Goal: Task Accomplishment & Management: Use online tool/utility

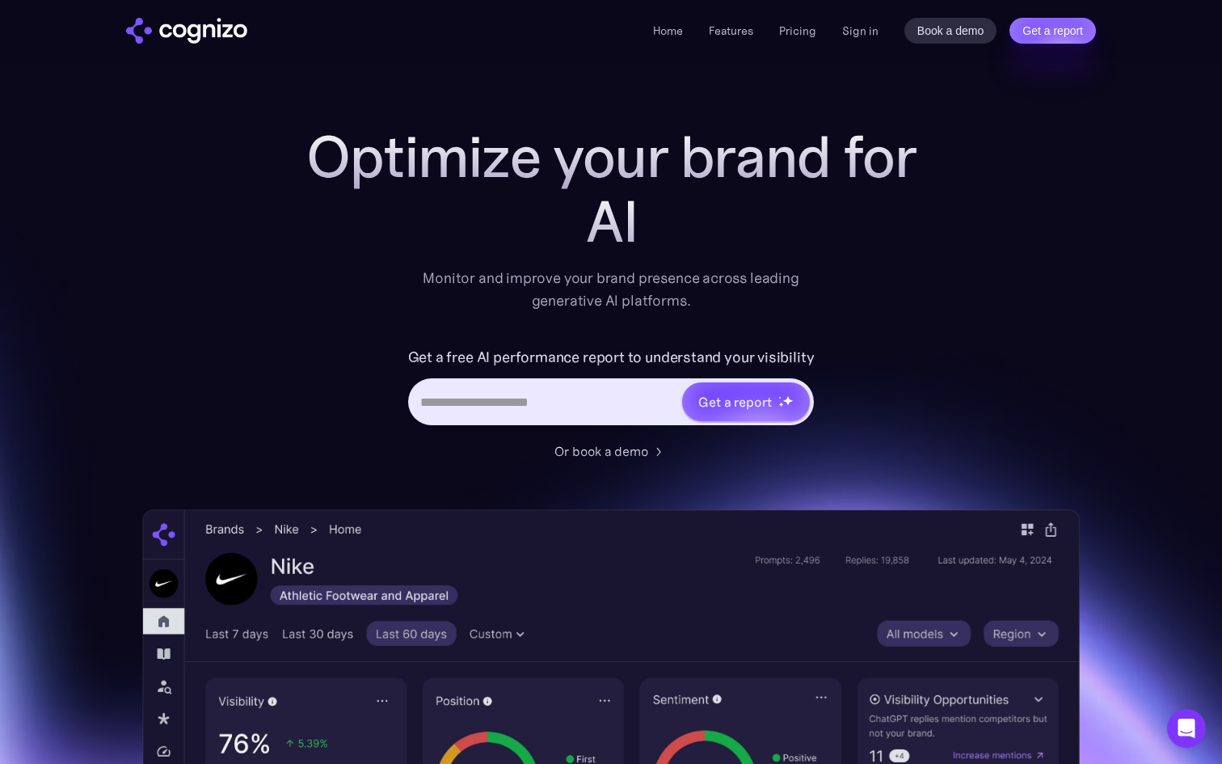
click at [497, 402] on input "Hero URL Input Form" at bounding box center [546, 401] width 271 height 31
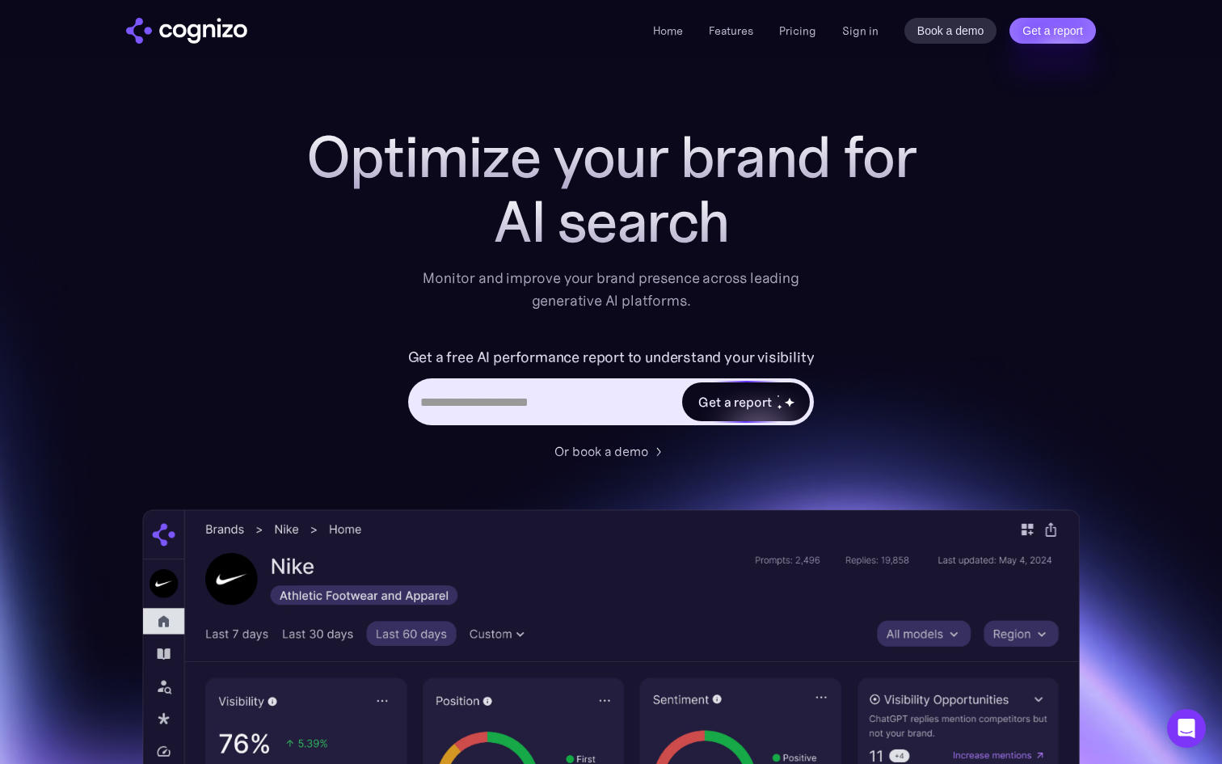
click at [724, 405] on div "Get a report" at bounding box center [734, 401] width 73 height 19
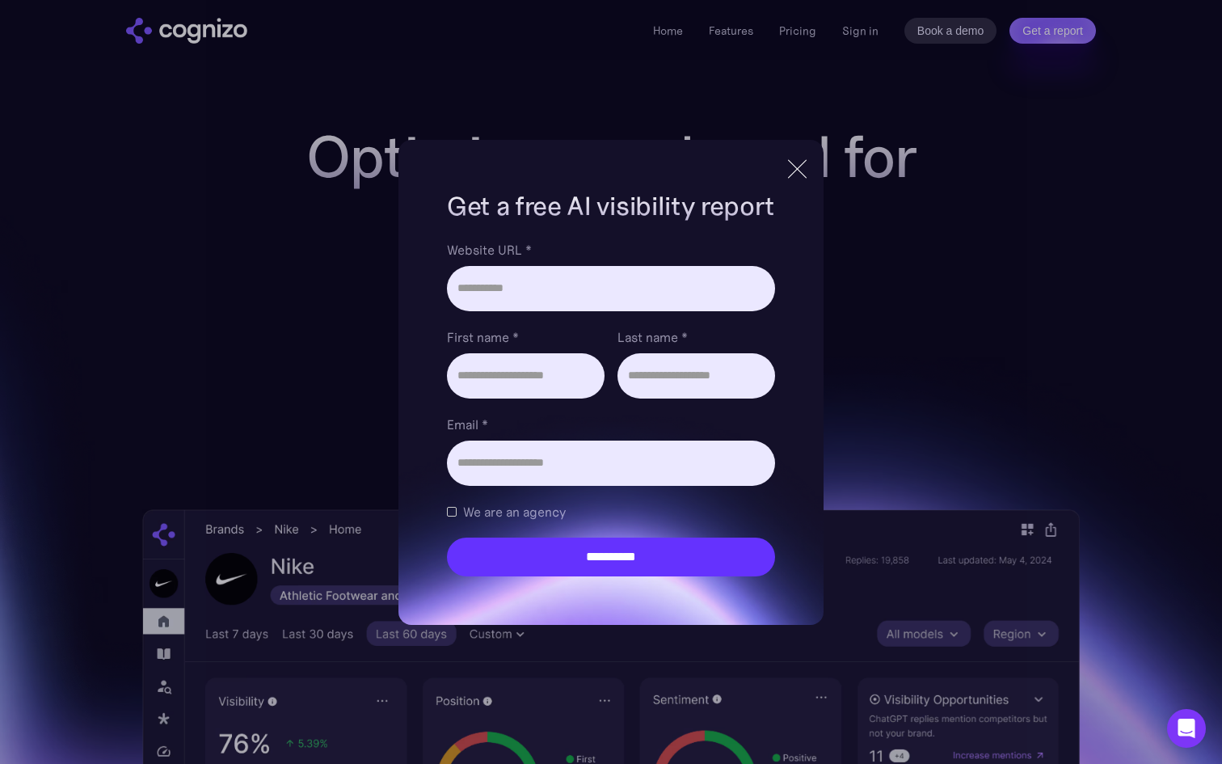
click at [603, 158] on div "**********" at bounding box center [610, 382] width 425 height 485
click at [794, 165] on div at bounding box center [797, 168] width 19 height 19
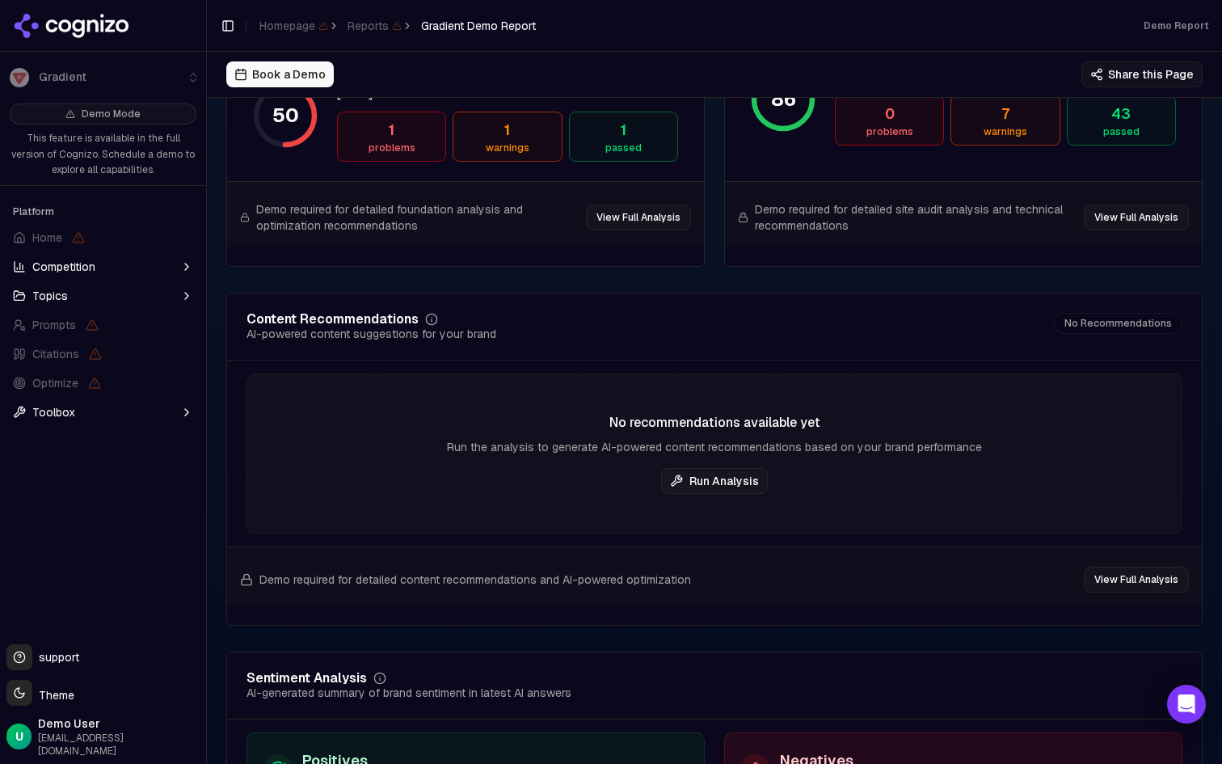
scroll to position [2475, 0]
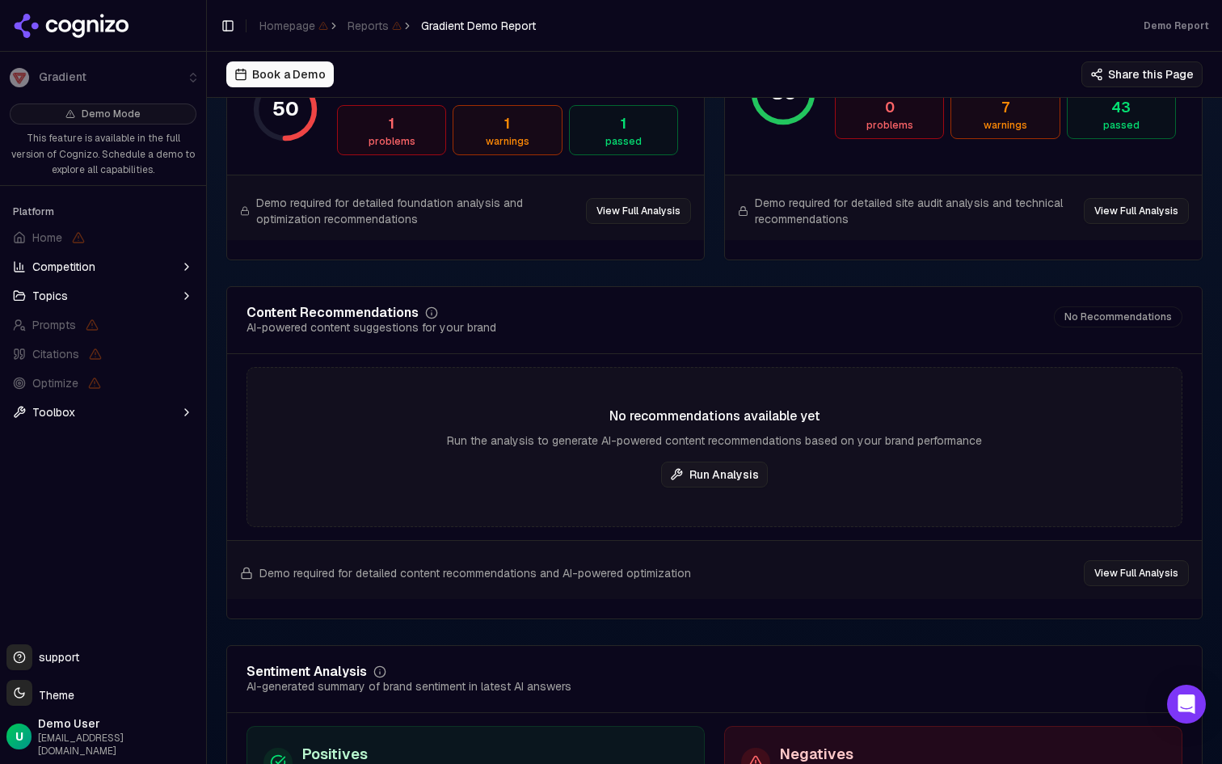
click at [705, 478] on button "Run Analysis" at bounding box center [714, 474] width 107 height 26
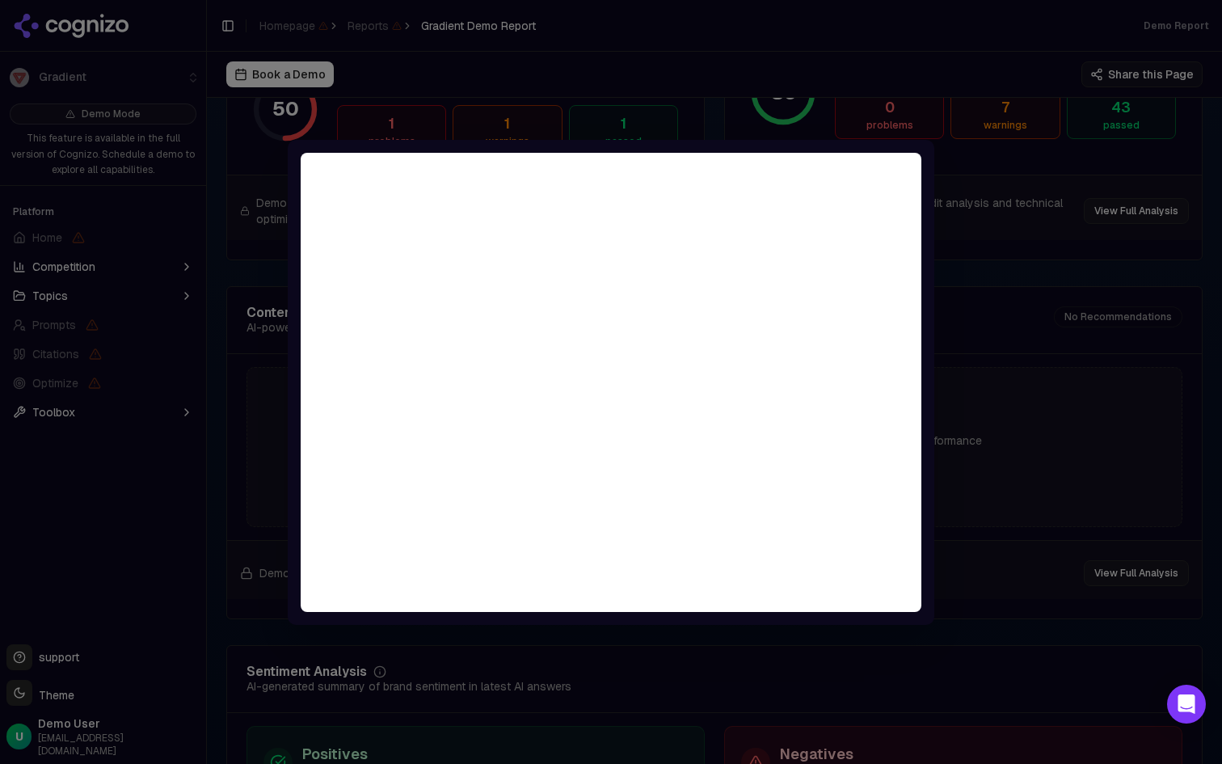
click at [1017, 339] on div at bounding box center [611, 382] width 1222 height 764
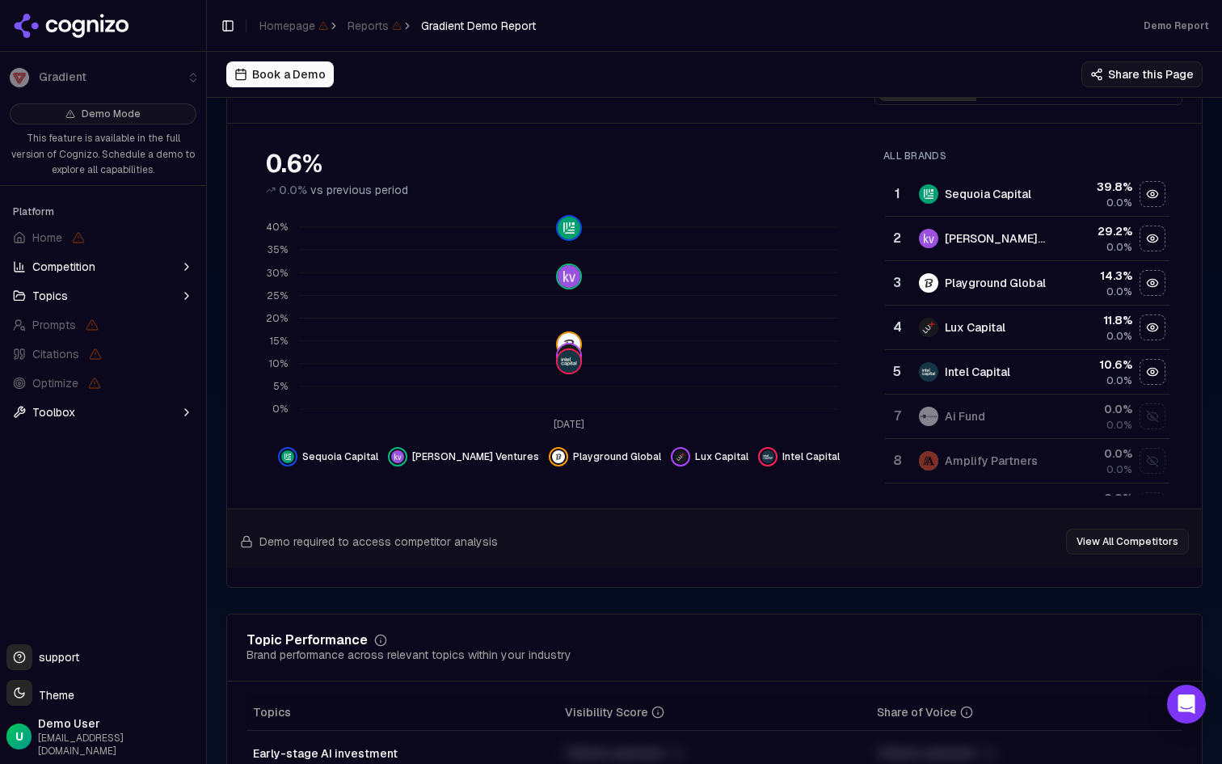
scroll to position [0, 0]
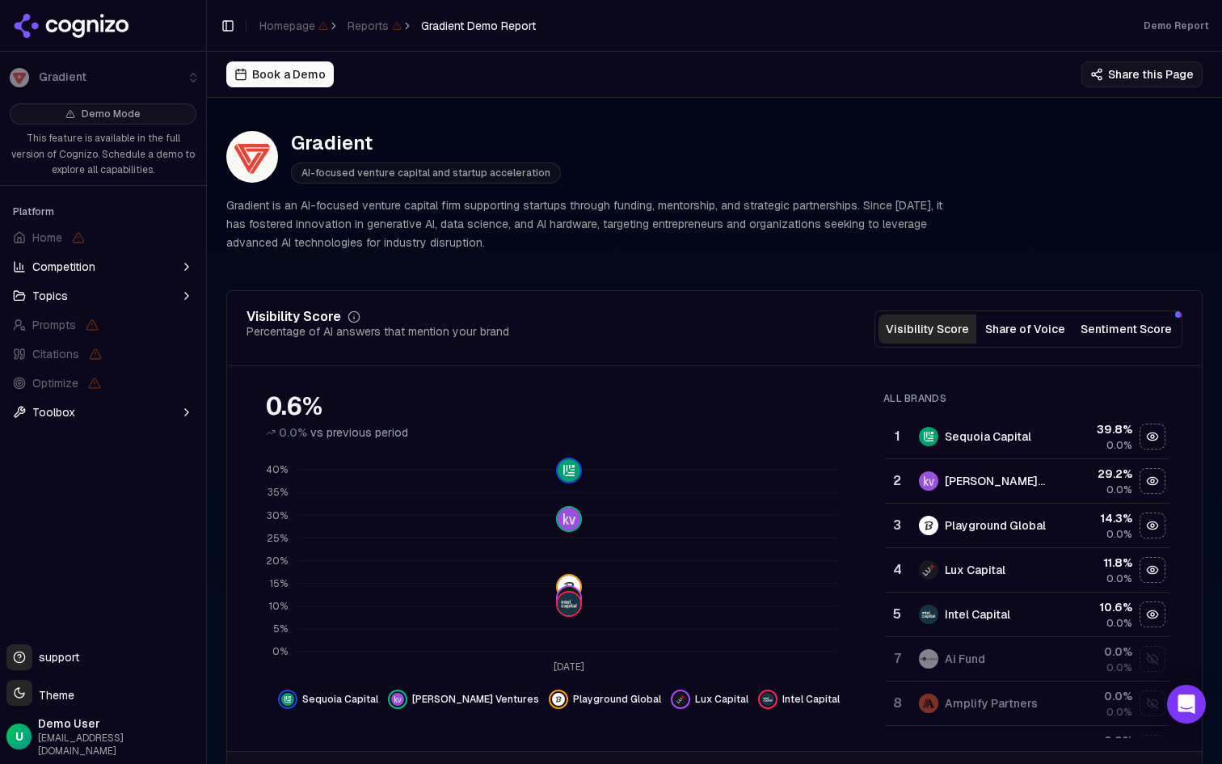
click at [380, 230] on p "Gradient is an AI-focused venture capital firm supporting startups through fund…" at bounding box center [588, 223] width 724 height 55
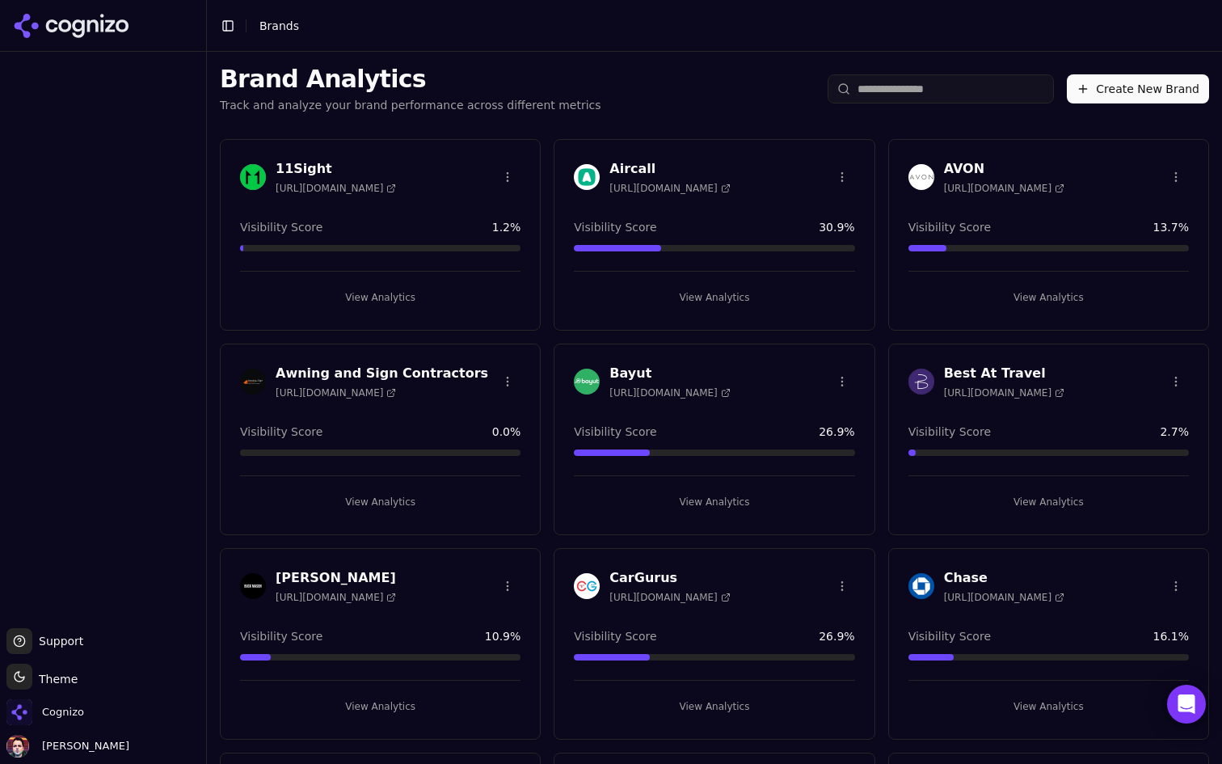
click at [969, 86] on input "search" at bounding box center [941, 88] width 226 height 29
click at [741, 70] on div "Brand Analytics Track and analyze your brand performance across different metri…" at bounding box center [714, 89] width 1015 height 74
click at [917, 95] on input "search" at bounding box center [941, 88] width 226 height 29
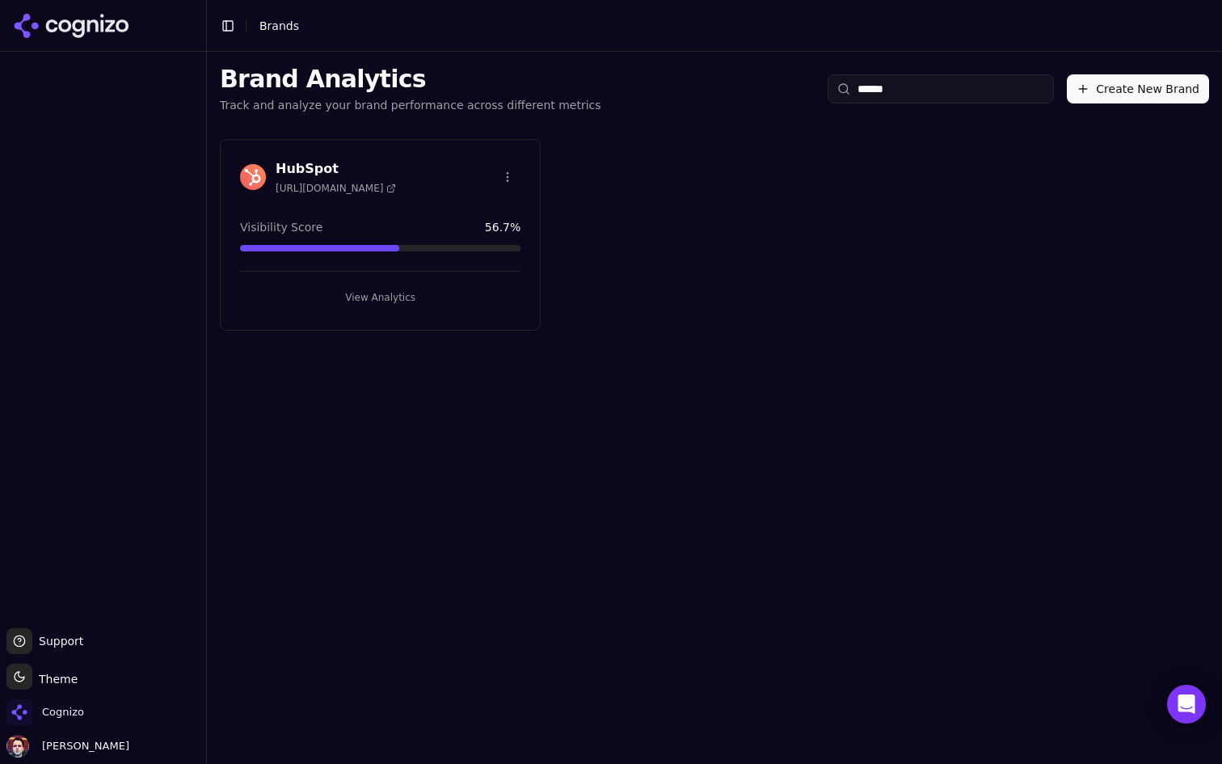
type input "******"
click at [452, 306] on button "View Analytics" at bounding box center [380, 297] width 280 height 26
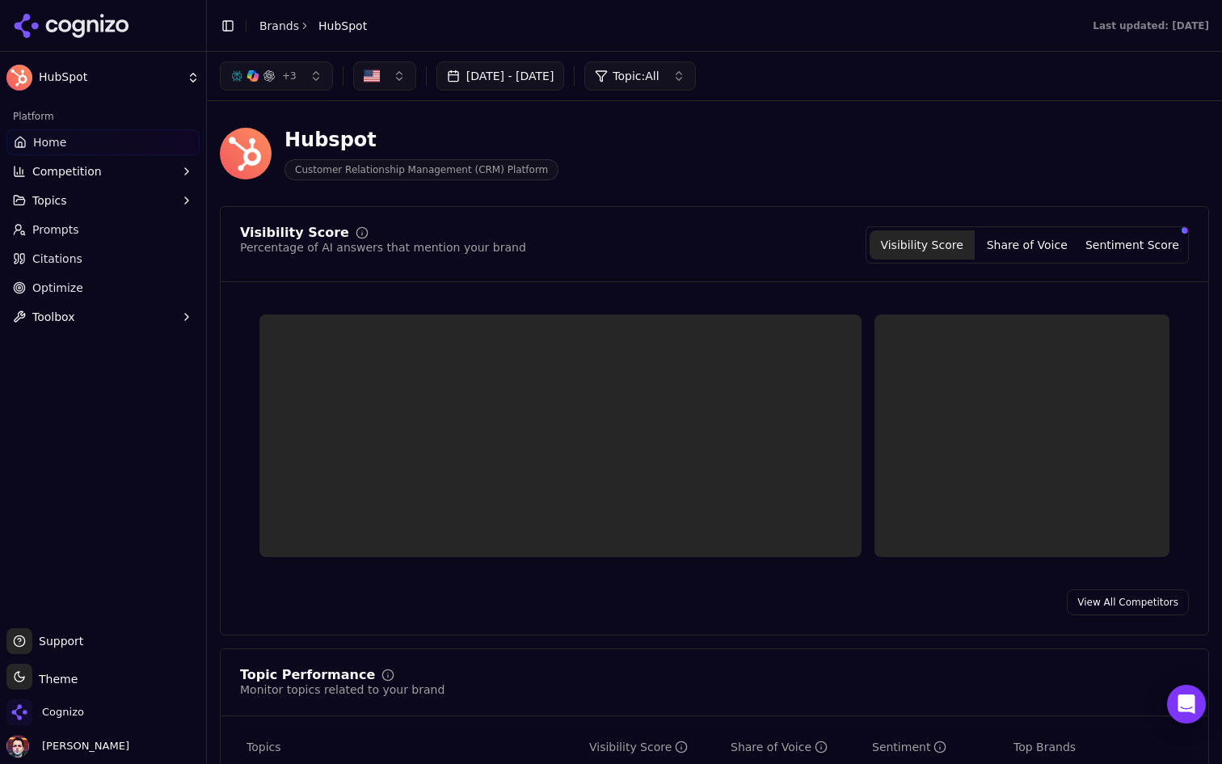
click at [106, 245] on ul "Home Competition Topics Prompts Citations Optimize Toolbox" at bounding box center [102, 229] width 193 height 200
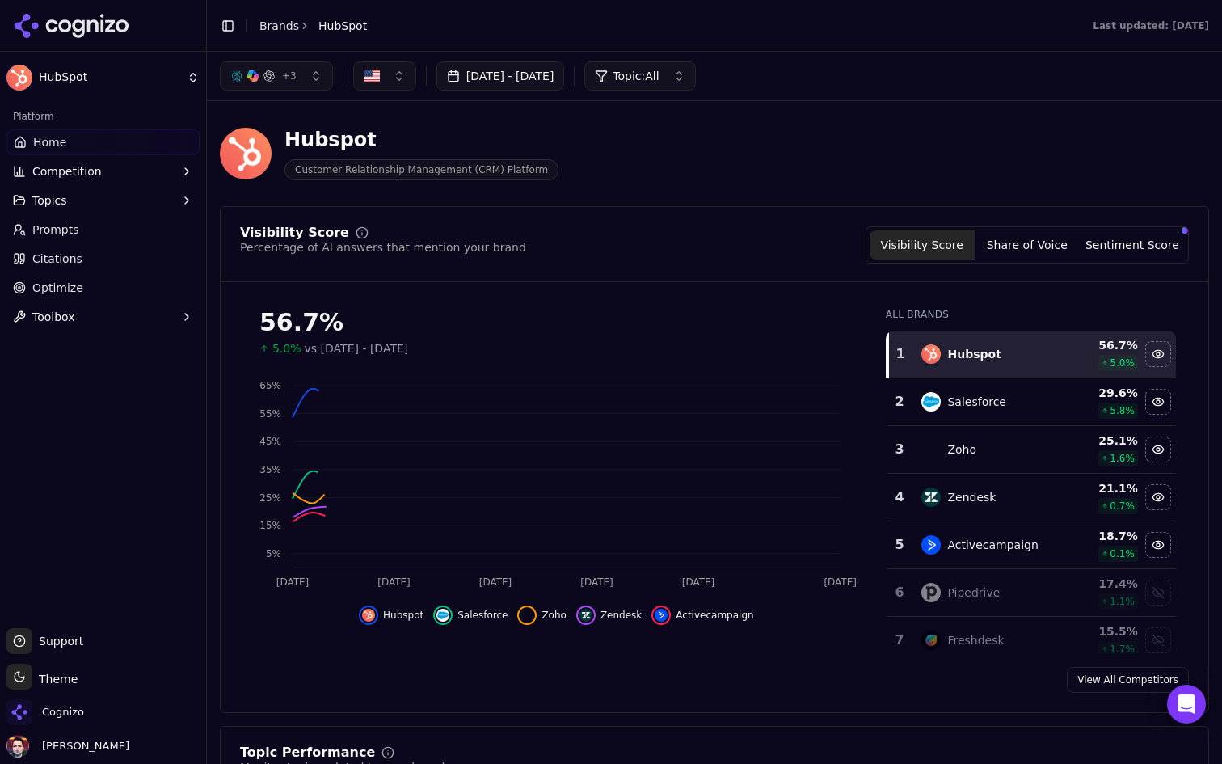
click at [129, 238] on link "Prompts" at bounding box center [102, 230] width 193 height 26
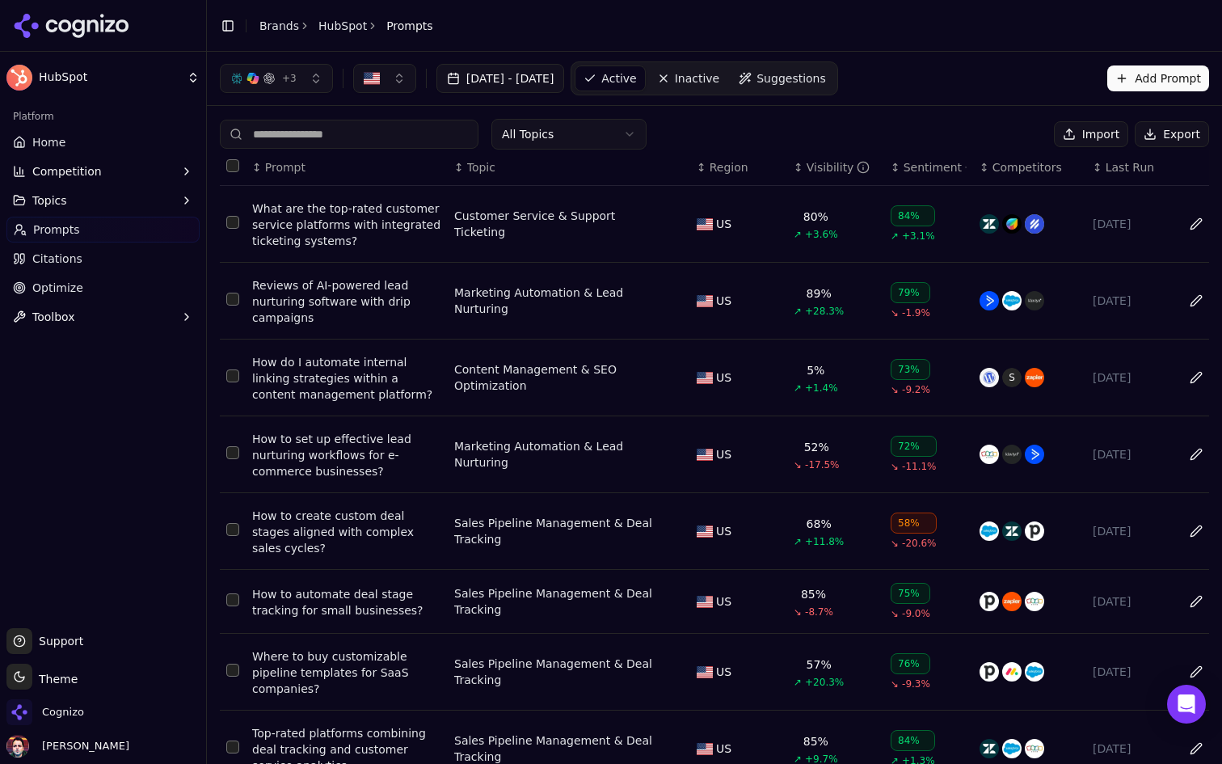
click at [124, 264] on link "Citations" at bounding box center [102, 259] width 193 height 26
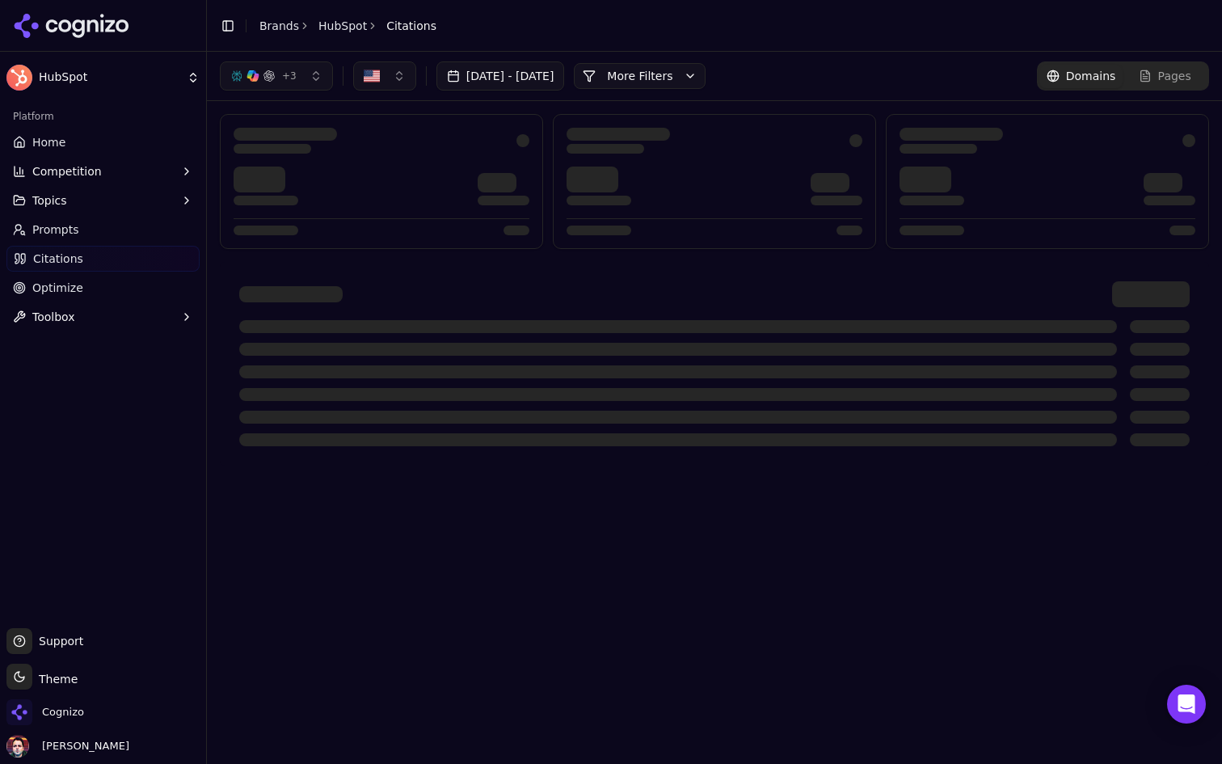
click at [169, 228] on link "Prompts" at bounding box center [102, 230] width 193 height 26
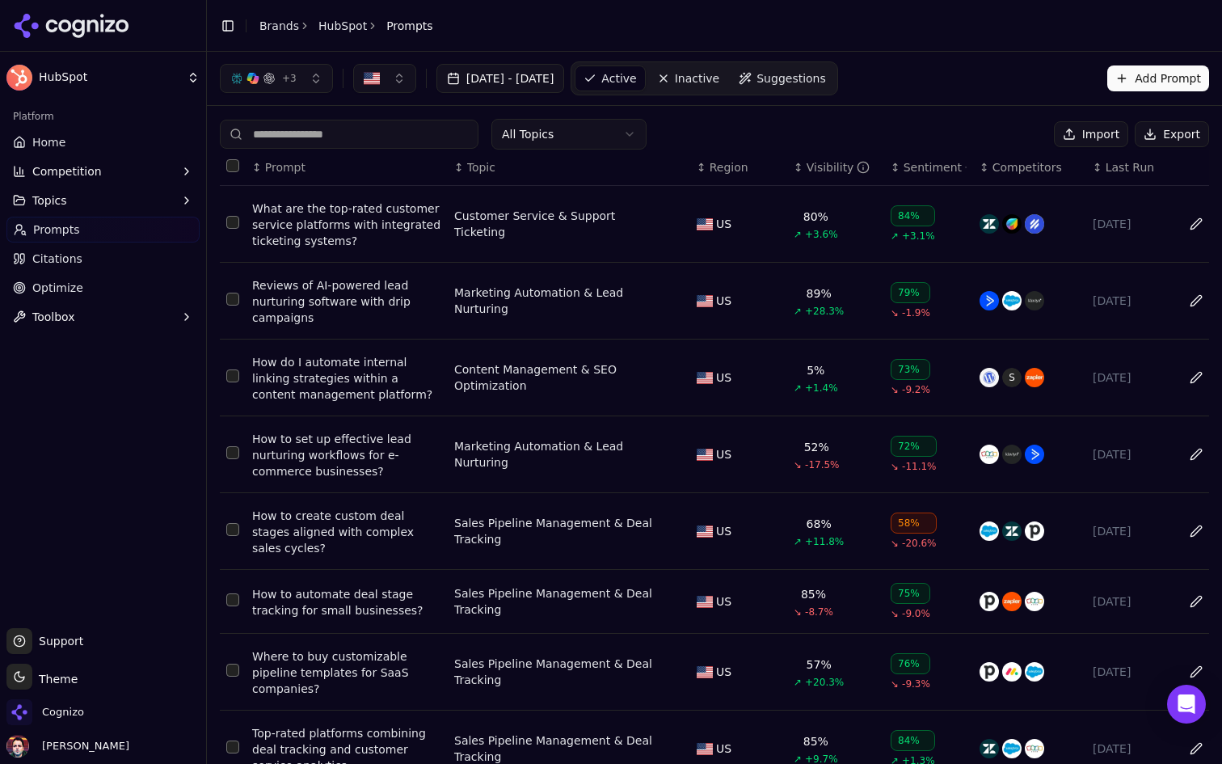
click at [112, 85] on html "HubSpot Platform Home Competition Topics Prompts Citations Optimize Toolbox Sup…" at bounding box center [611, 382] width 1222 height 764
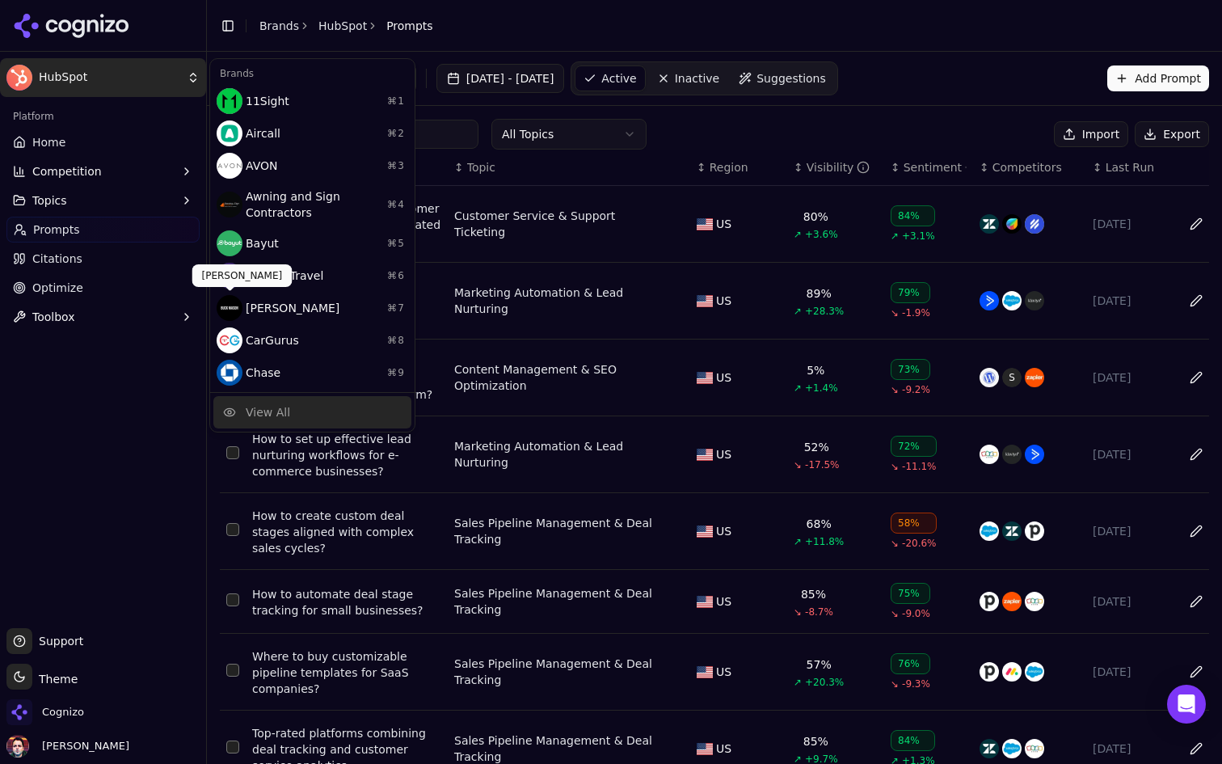
click at [279, 419] on div "View All" at bounding box center [268, 412] width 44 height 16
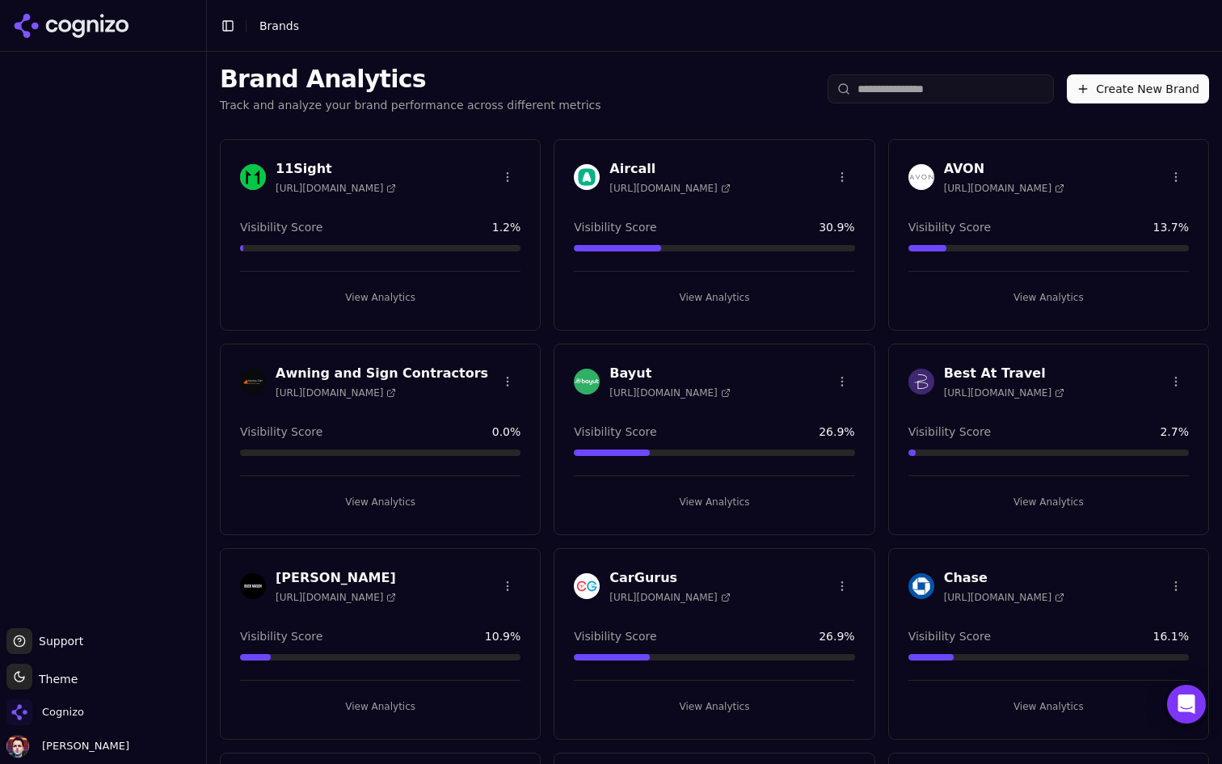
click at [991, 82] on input "search" at bounding box center [941, 88] width 226 height 29
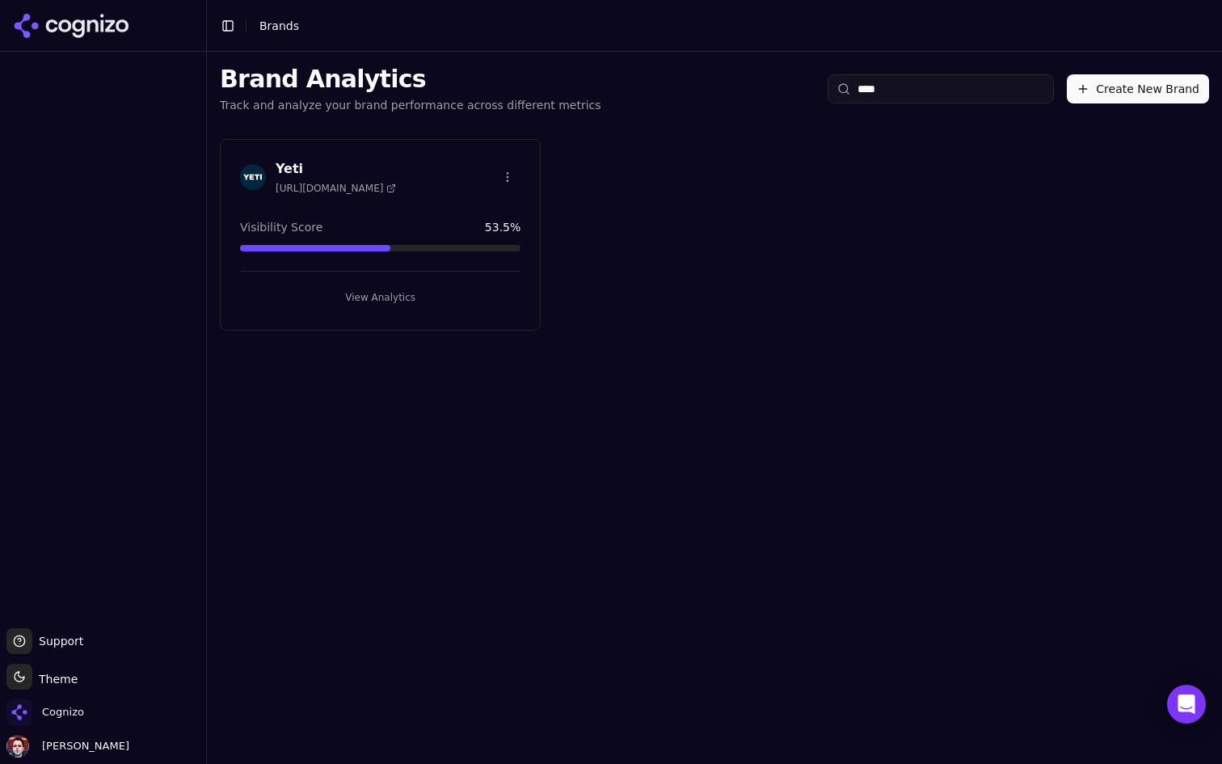
type input "****"
click at [480, 299] on button "View Analytics" at bounding box center [380, 297] width 280 height 26
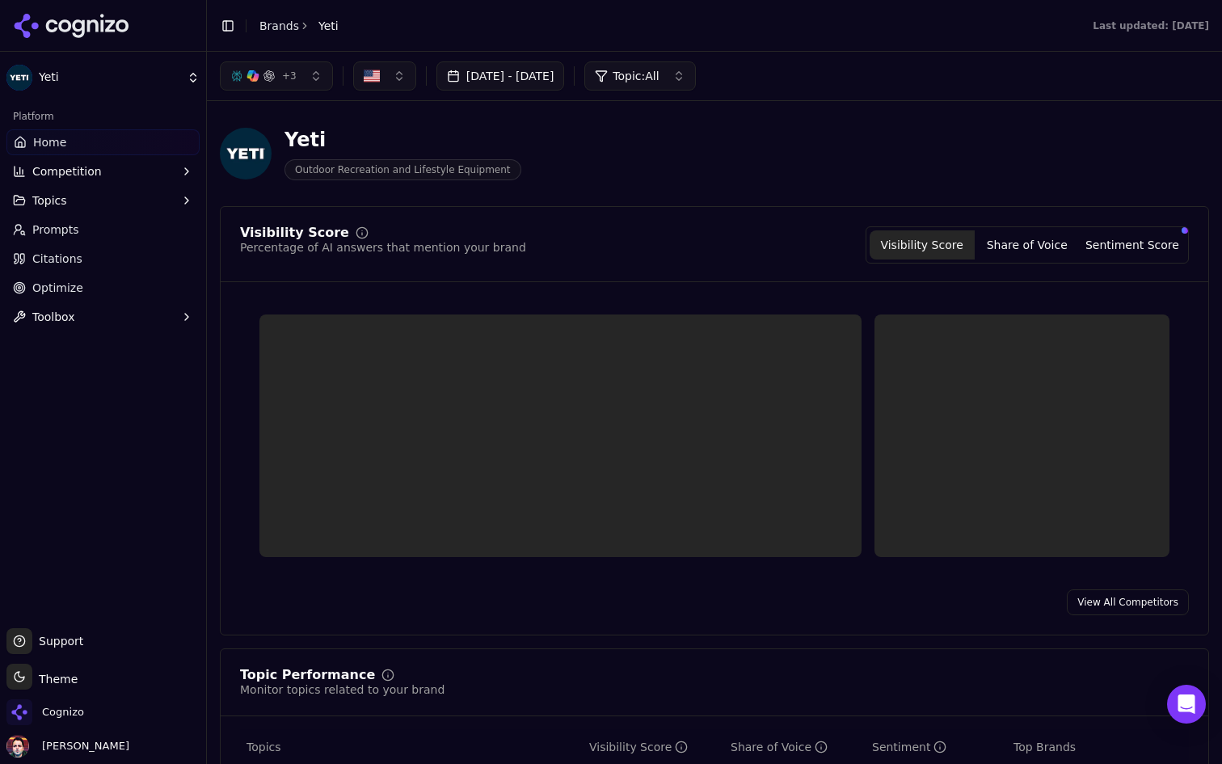
click at [91, 230] on link "Prompts" at bounding box center [102, 230] width 193 height 26
